Goal: Navigation & Orientation: Find specific page/section

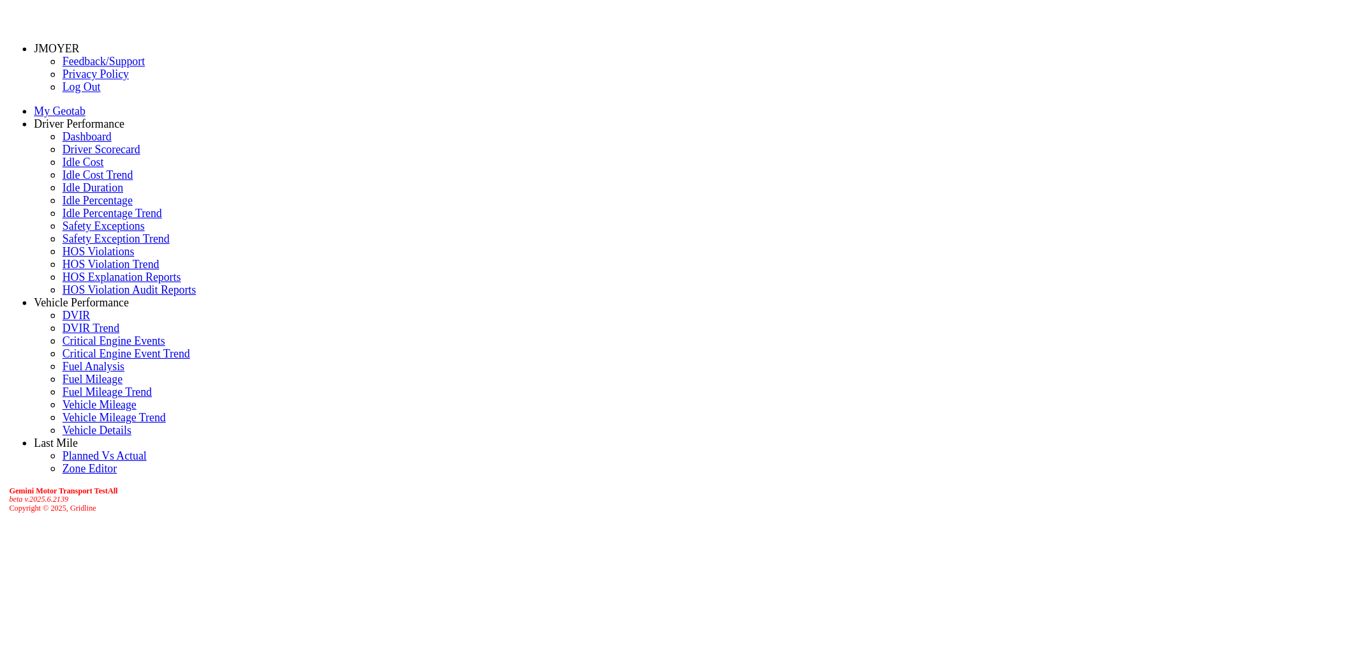
scroll to position [307, 0]
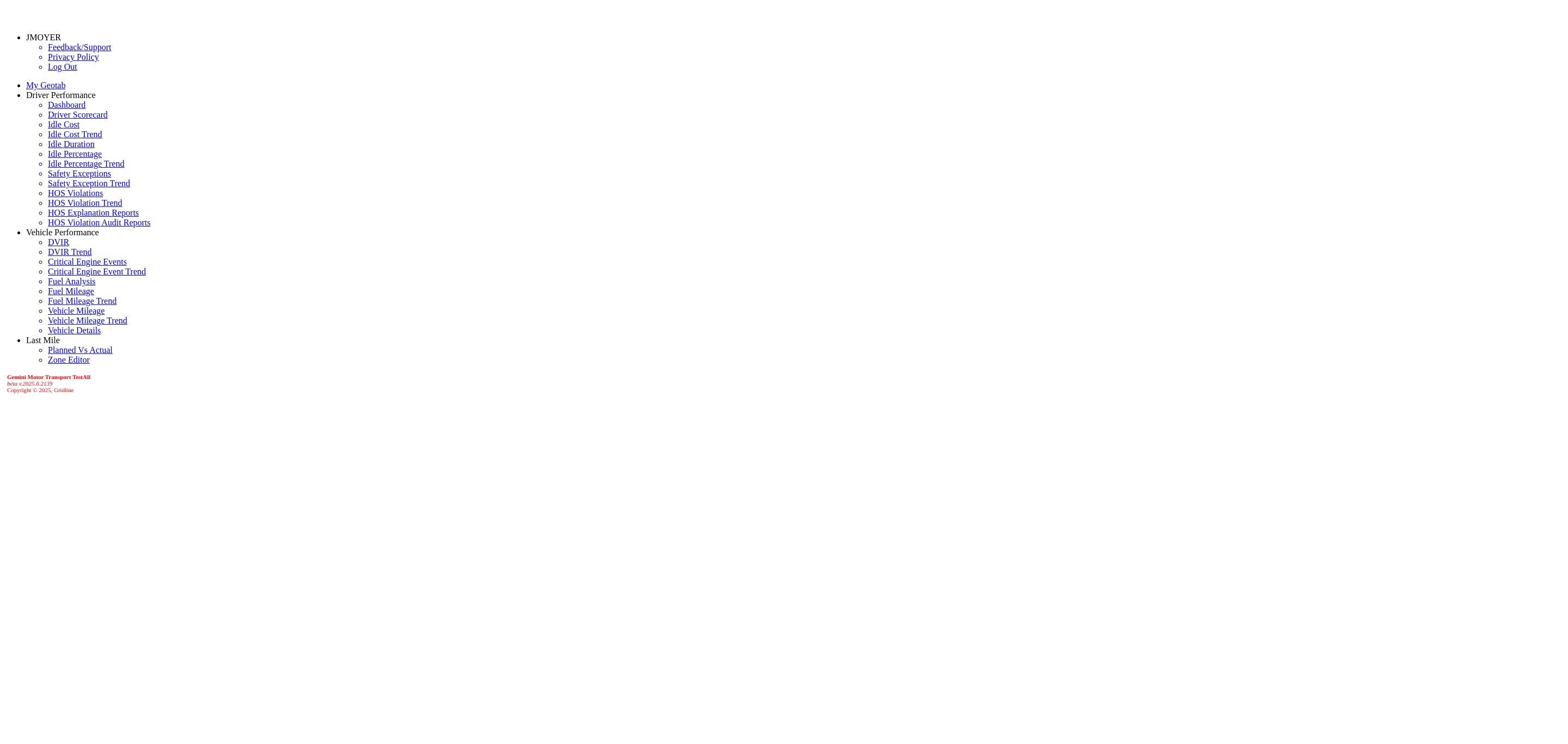
scroll to position [0, 0]
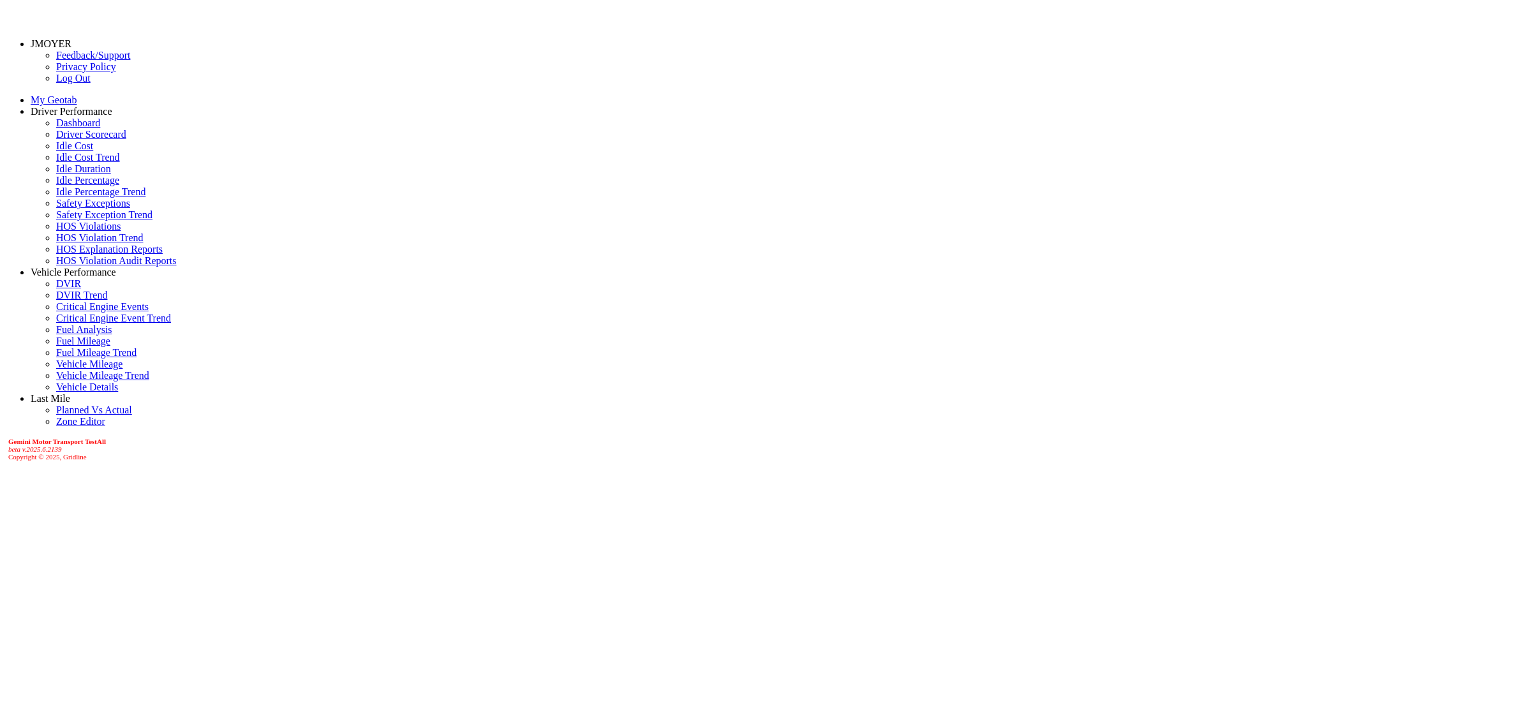
scroll to position [161, 0]
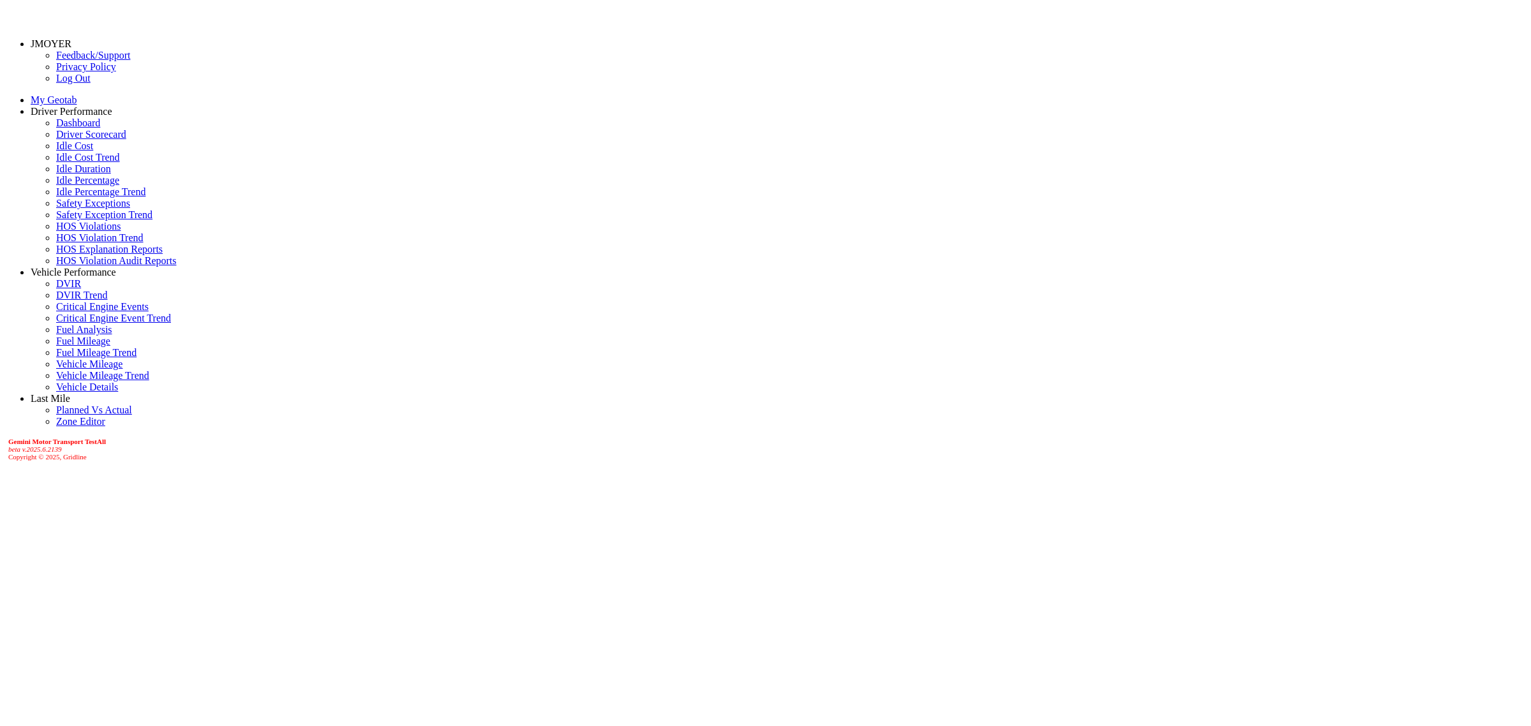
select select "*******"
drag, startPoint x: 1369, startPoint y: 505, endPoint x: 1289, endPoint y: 516, distance: 81.0
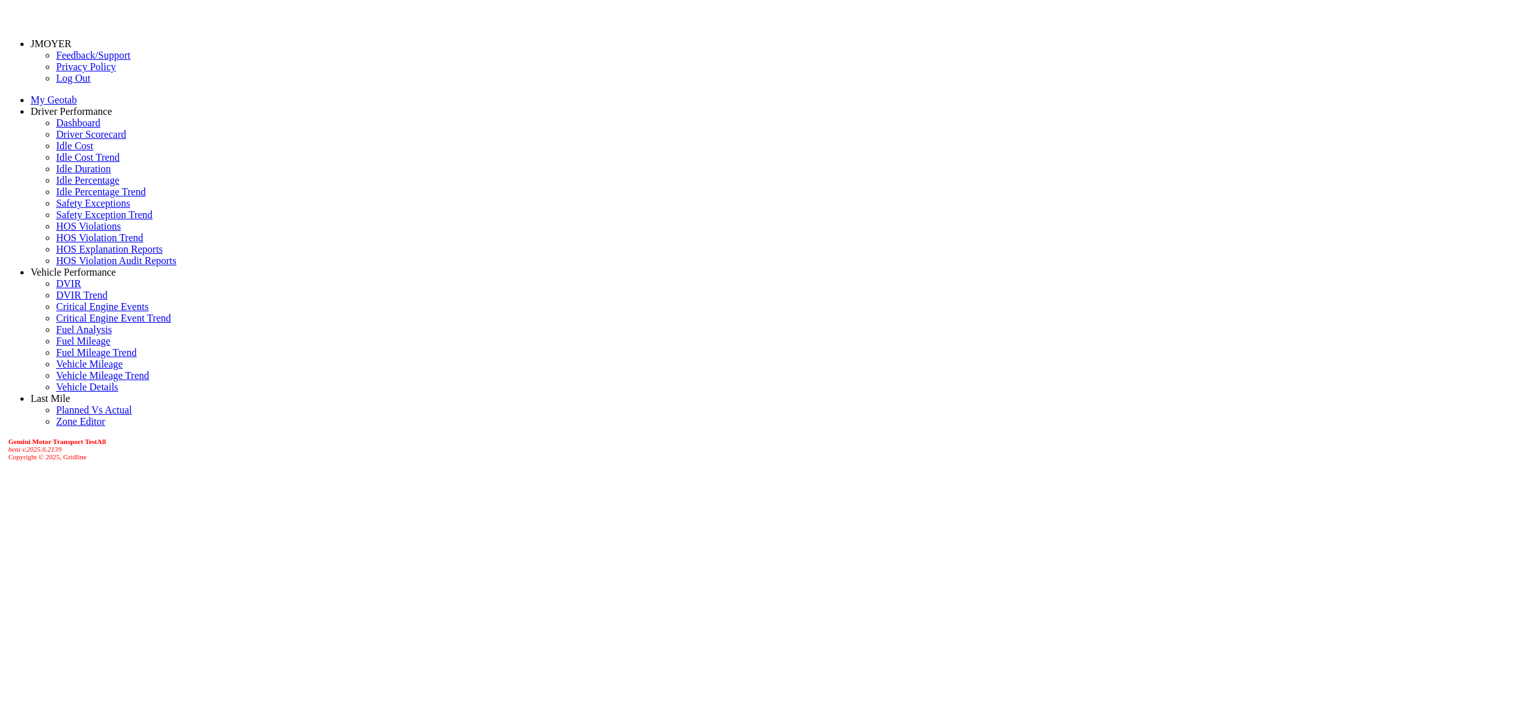
drag, startPoint x: 1360, startPoint y: 501, endPoint x: 1213, endPoint y: 499, distance: 146.8
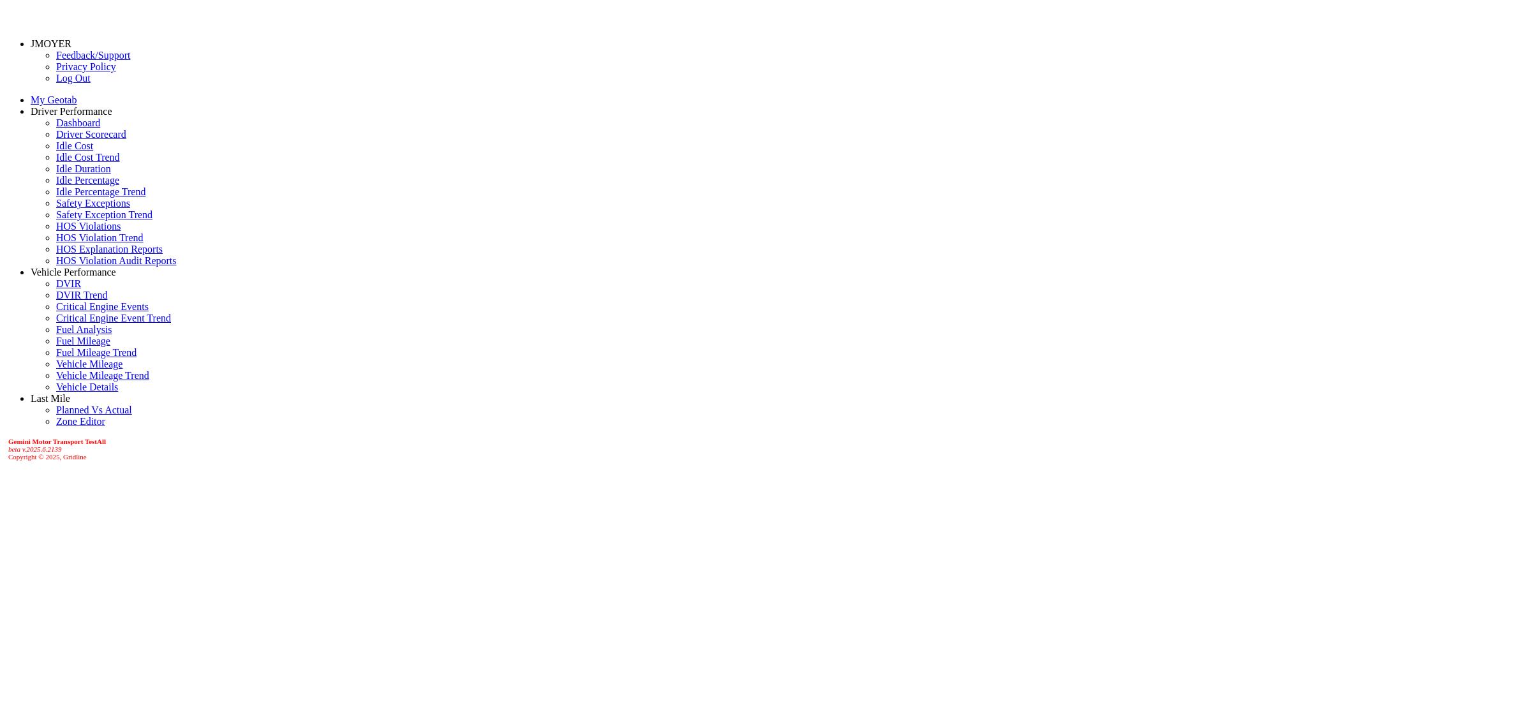
drag, startPoint x: 1194, startPoint y: 646, endPoint x: 1147, endPoint y: 637, distance: 48.1
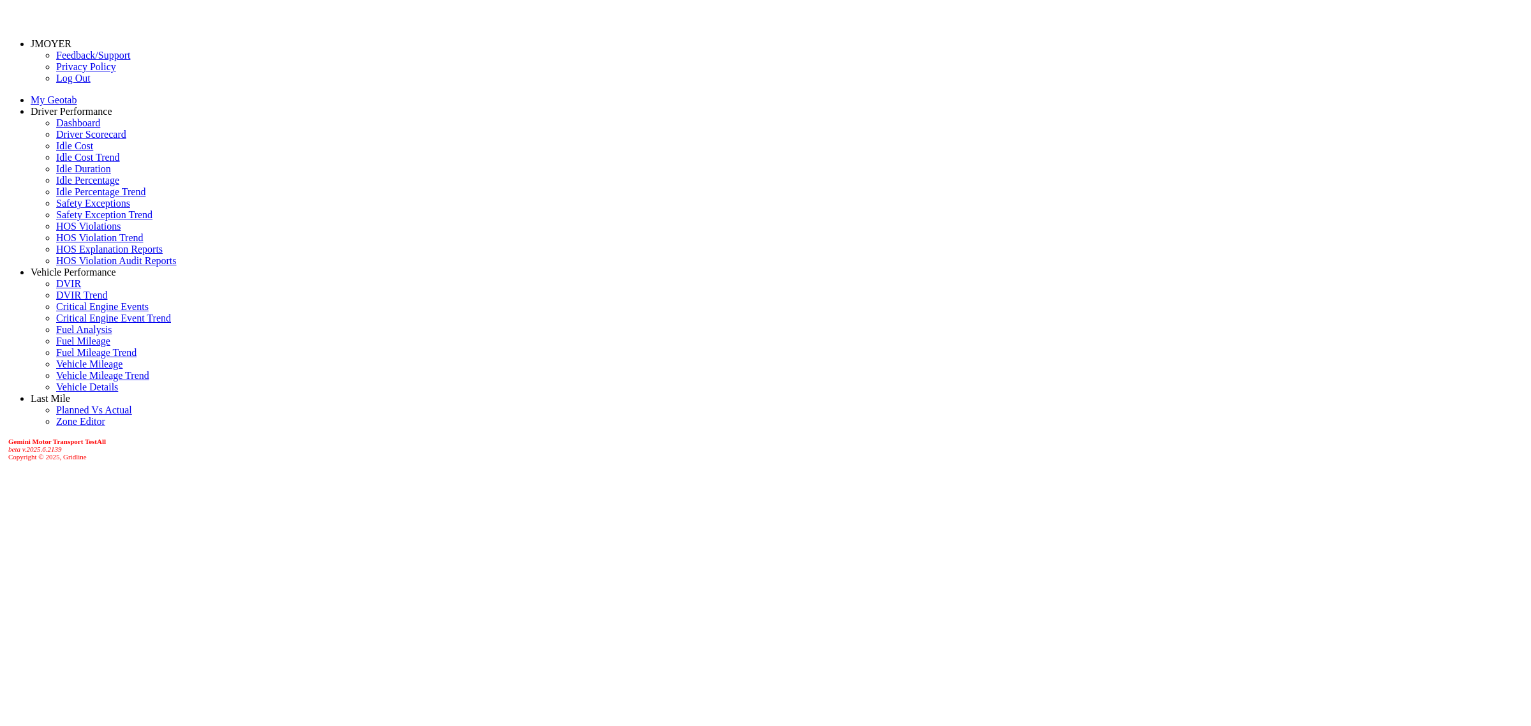
click at [68, 140] on link "Driver Scorecard" at bounding box center [91, 134] width 70 height 11
click at [59, 128] on link "Dashboard" at bounding box center [78, 122] width 44 height 11
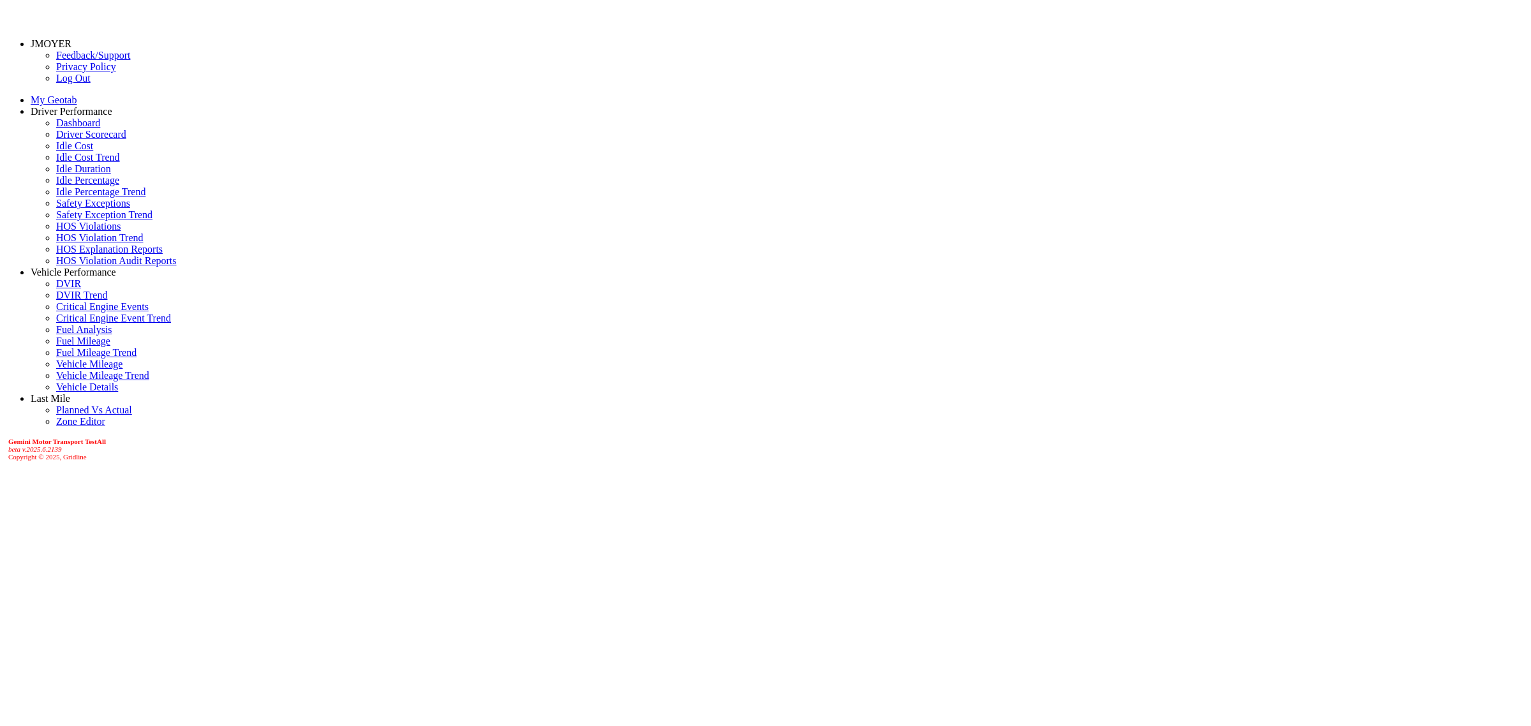
click at [55, 43] on link "JMOYER" at bounding box center [51, 43] width 41 height 11
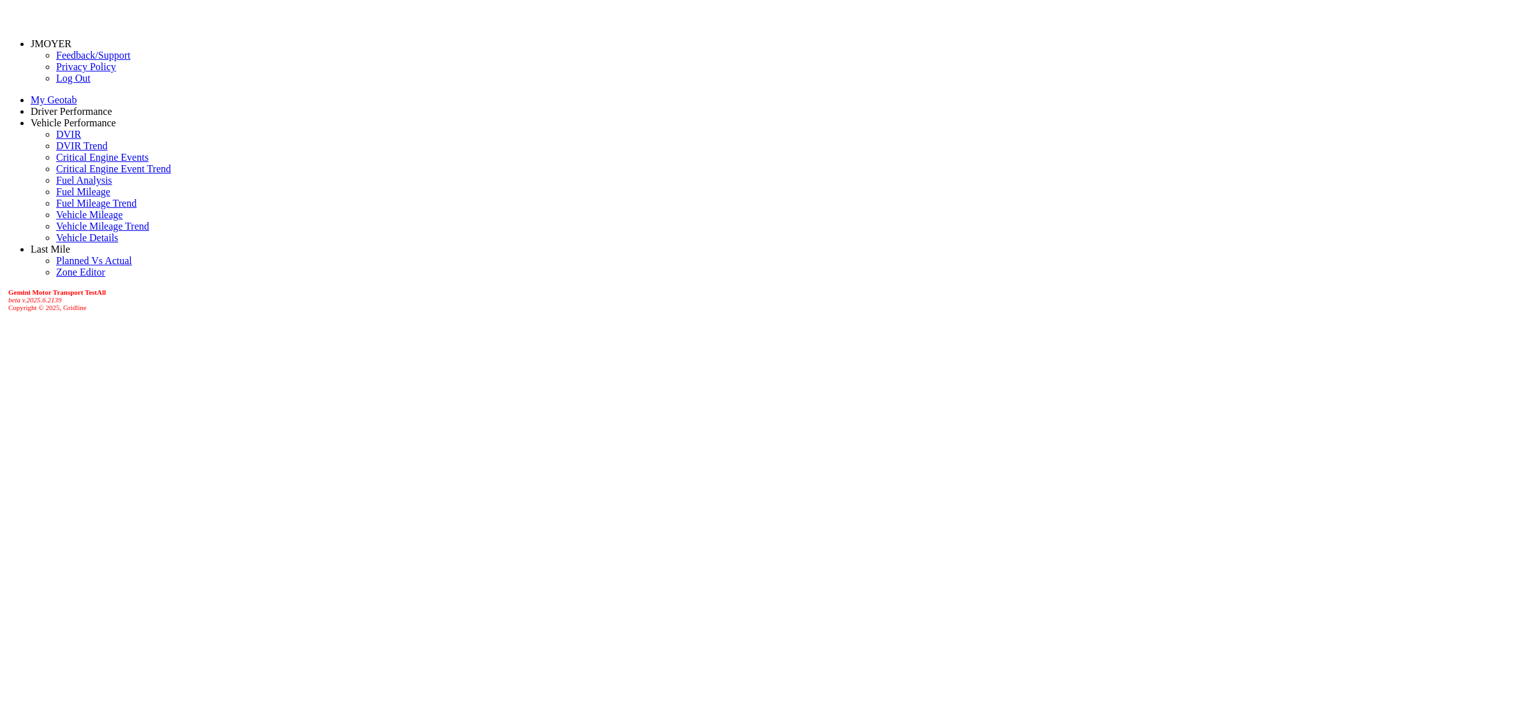
click at [55, 41] on link "JMOYER" at bounding box center [51, 43] width 41 height 11
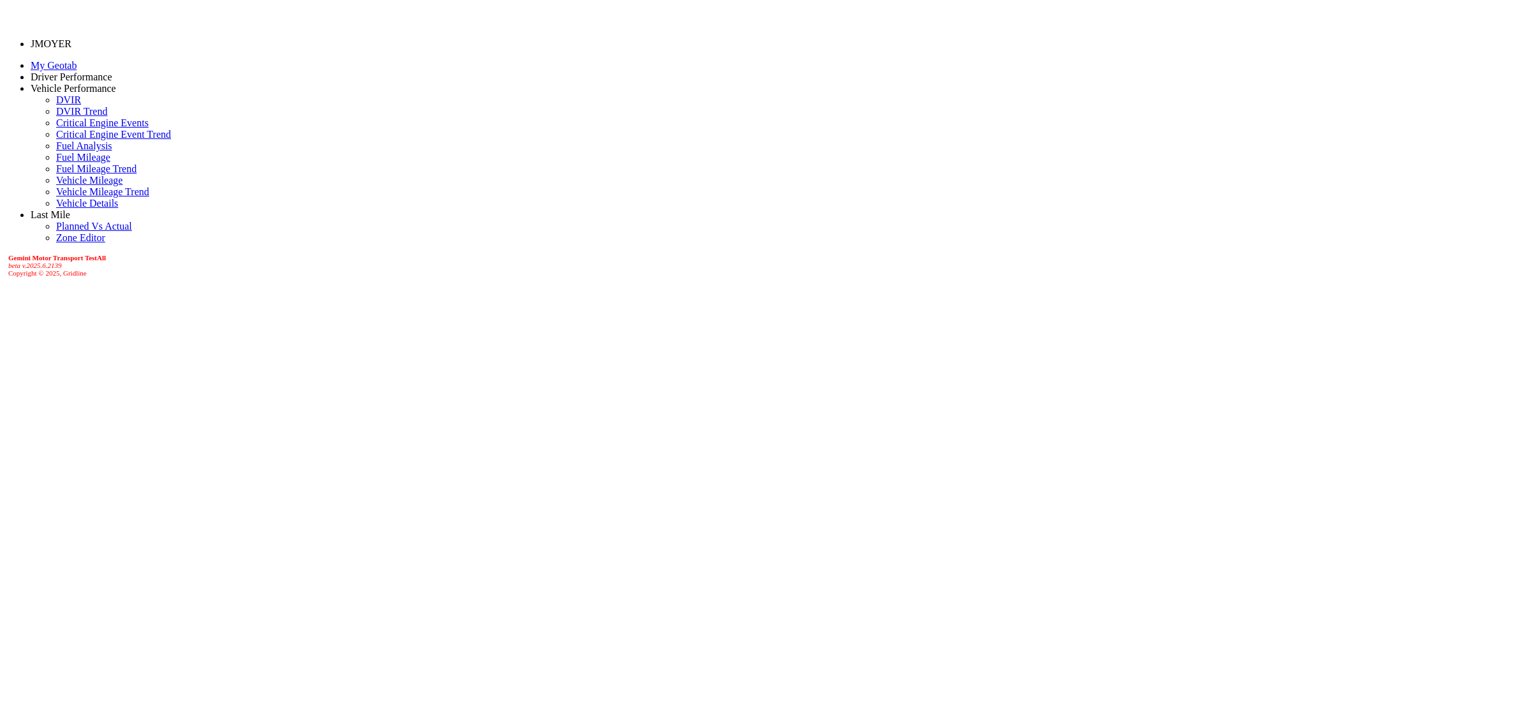
click at [55, 41] on link "JMOYER" at bounding box center [51, 43] width 41 height 11
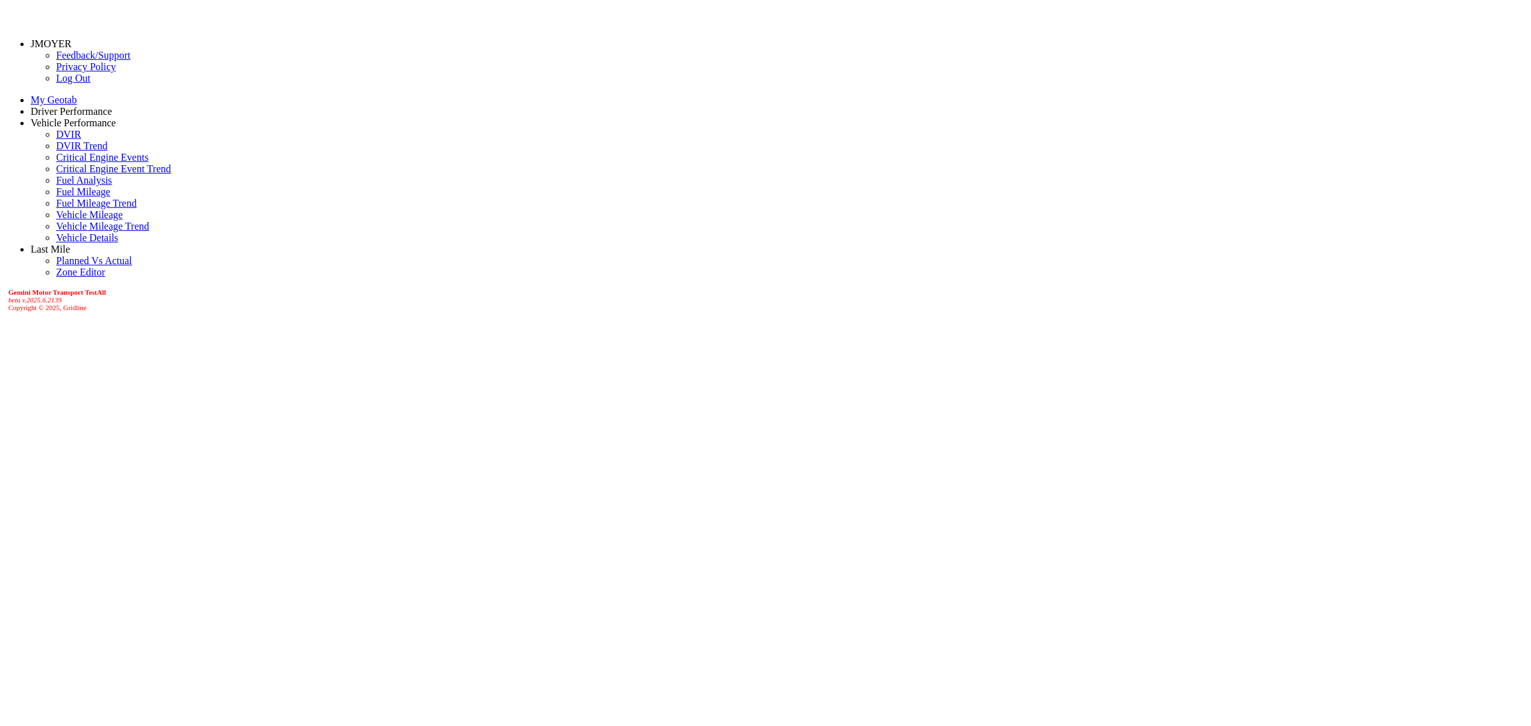
click at [56, 84] on link "Log Out" at bounding box center [73, 78] width 34 height 11
